Goal: Task Accomplishment & Management: Manage account settings

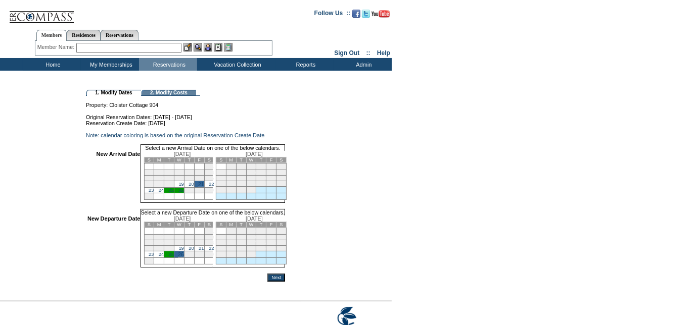
click at [285, 282] on input "Next" at bounding box center [276, 278] width 18 height 8
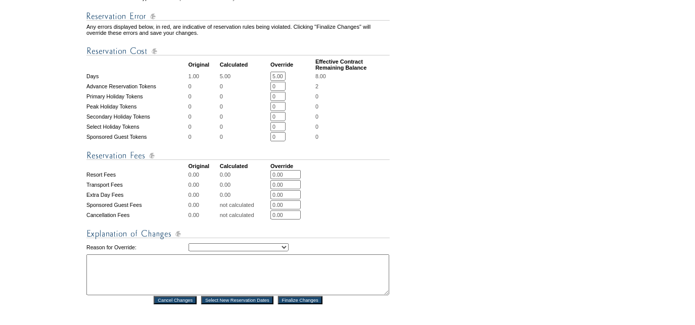
scroll to position [329, 0]
click at [219, 247] on select "Creating Continuous Stay Days Rebooked After Cancellation Editing Occupant Expe…" at bounding box center [238, 247] width 100 height 8
select select "1044"
click at [188, 247] on select "Creating Continuous Stay Days Rebooked After Cancellation Editing Occupant Expe…" at bounding box center [238, 247] width 100 height 8
click at [162, 273] on textarea at bounding box center [237, 274] width 303 height 41
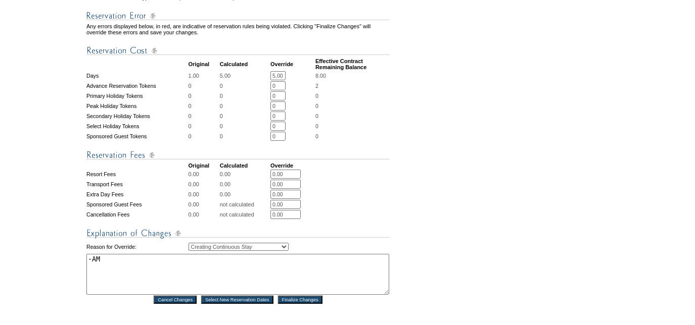
type textarea "-AM"
click at [298, 304] on input "Finalize Changes" at bounding box center [300, 300] width 44 height 8
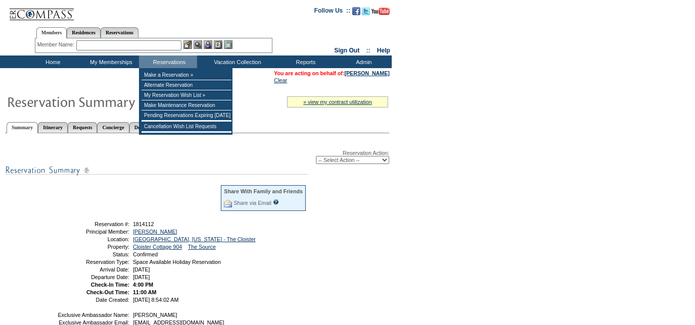
click at [148, 49] on input "text" at bounding box center [128, 45] width 105 height 10
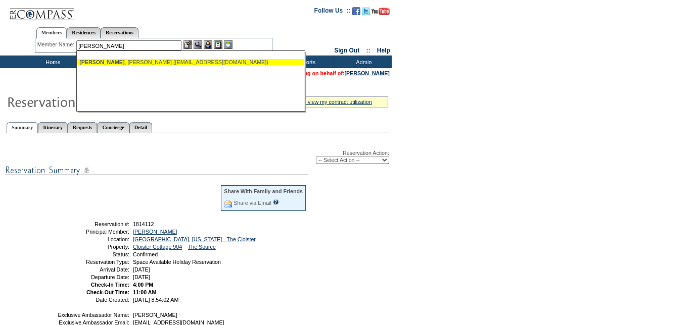
click at [133, 64] on div "McGuire , Desmond (desmondemcguire@gmail.com)" at bounding box center [190, 62] width 222 height 6
type input "McGuire, Desmond (desmondemcguire@gmail.com)"
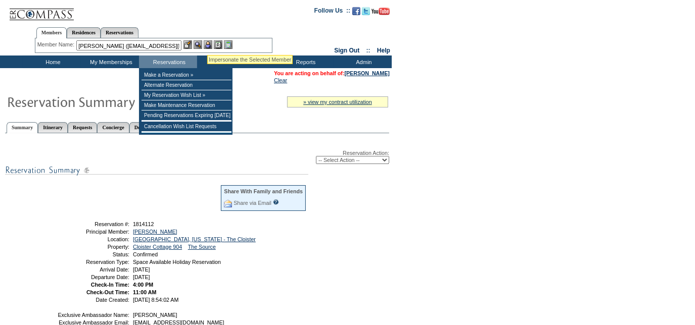
click at [207, 43] on img at bounding box center [208, 44] width 9 height 9
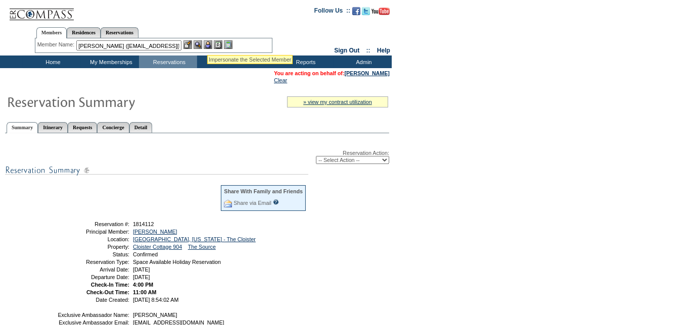
click at [197, 43] on img at bounding box center [198, 44] width 9 height 9
